Goal: Book appointment/travel/reservation

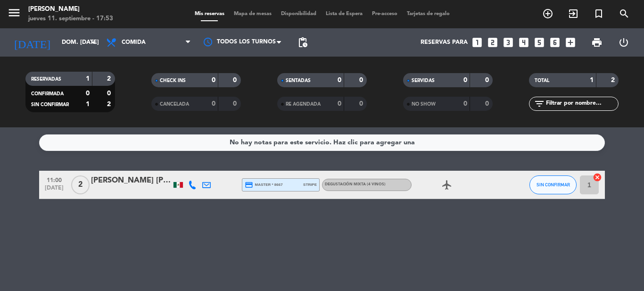
click at [63, 48] on input "dom. [DATE]" at bounding box center [97, 42] width 80 height 16
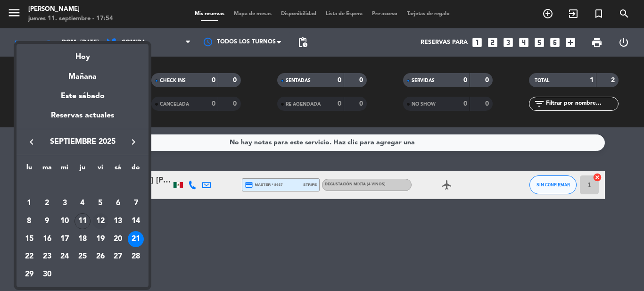
click at [99, 227] on div "12" at bounding box center [100, 221] width 16 height 16
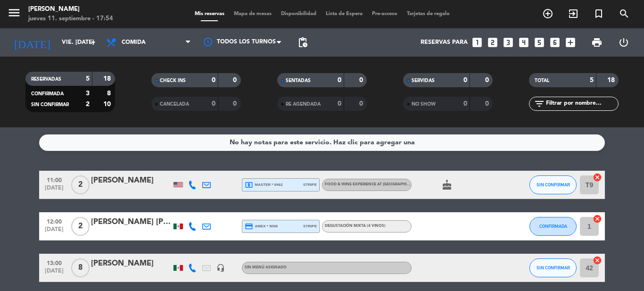
click at [641, 163] on div "No hay notas para este servicio. Haz clic para agregar una 11:00 [DATE] 2 Olymp…" at bounding box center [322, 209] width 644 height 164
click at [633, 165] on div "No hay notas para este servicio. Haz clic para agregar una 11:00 [DATE] 2 Olymp…" at bounding box center [322, 209] width 644 height 164
click at [59, 44] on input "vie. [DATE]" at bounding box center [97, 42] width 80 height 16
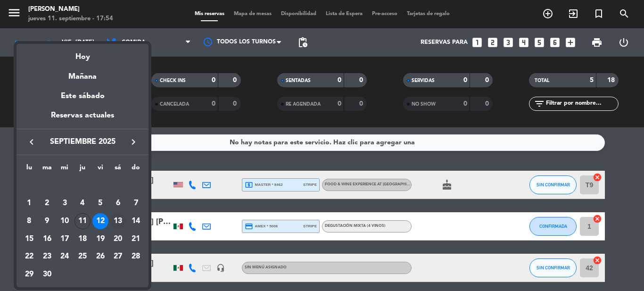
click at [118, 222] on div "13" at bounding box center [118, 221] width 16 height 16
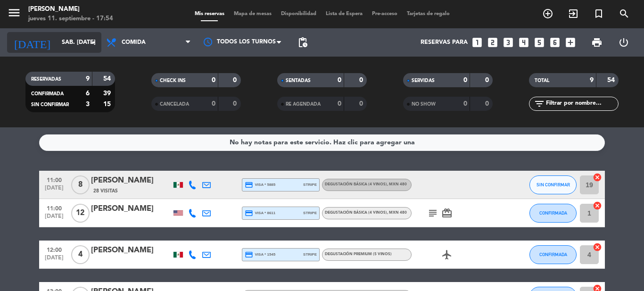
click at [57, 46] on input "sáb. [DATE]" at bounding box center [97, 42] width 80 height 16
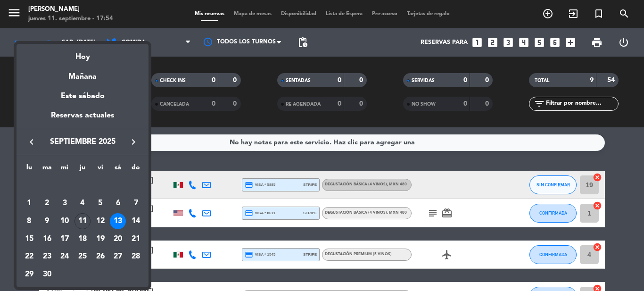
click at [238, 161] on div at bounding box center [322, 145] width 644 height 291
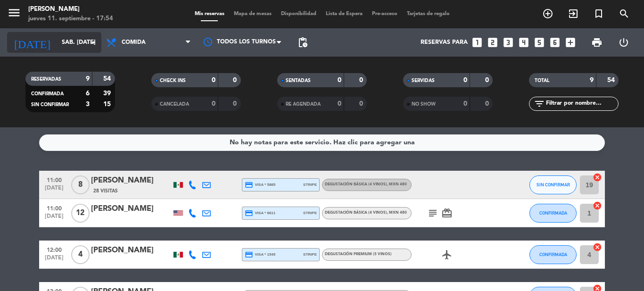
click at [66, 44] on input "sáb. [DATE]" at bounding box center [97, 42] width 80 height 16
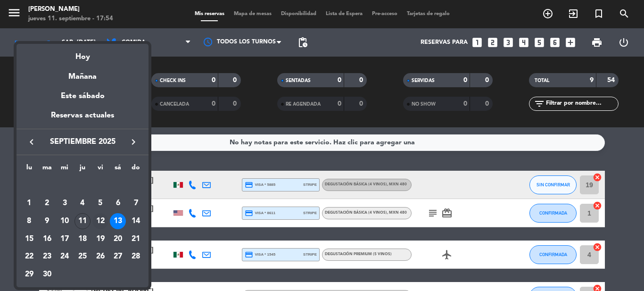
click at [104, 219] on div "12" at bounding box center [100, 221] width 16 height 16
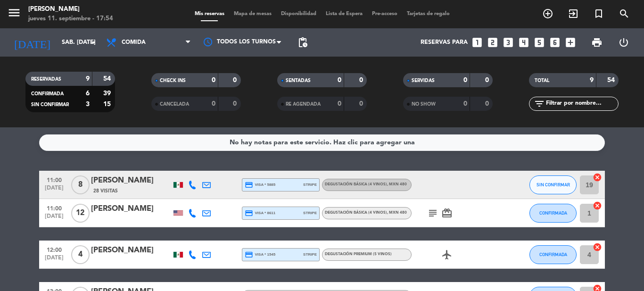
type input "vie. [DATE]"
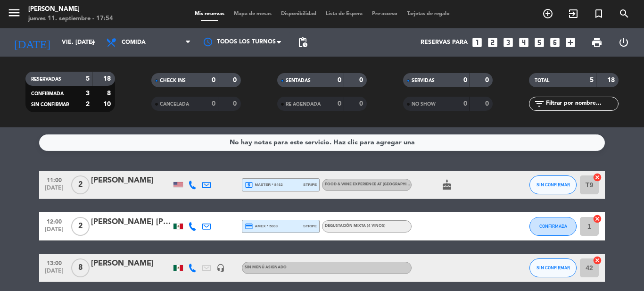
click at [624, 208] on bookings-row "11:00 [DATE] 2 Olympia Anton local_atm master * 8462 stripe Food & Wine experie…" at bounding box center [322, 268] width 644 height 194
